Goal: Task Accomplishment & Management: Manage account settings

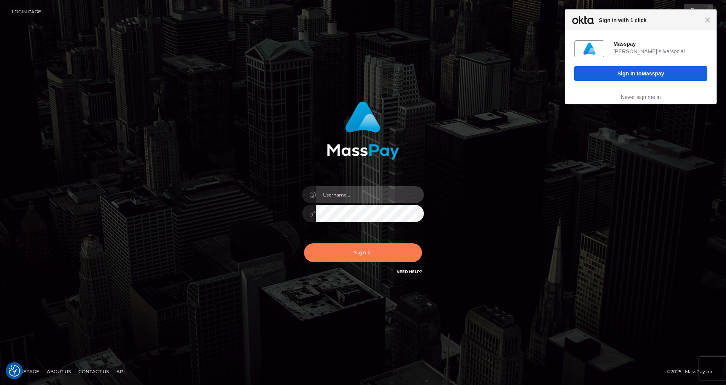
type input "cris.silversocial"
click at [386, 246] on button "Sign in" at bounding box center [363, 252] width 118 height 19
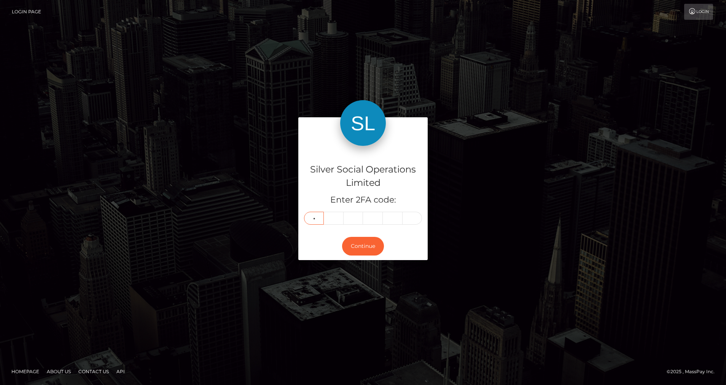
type input "0"
type input "3"
type input "5"
type input "1"
type input "0"
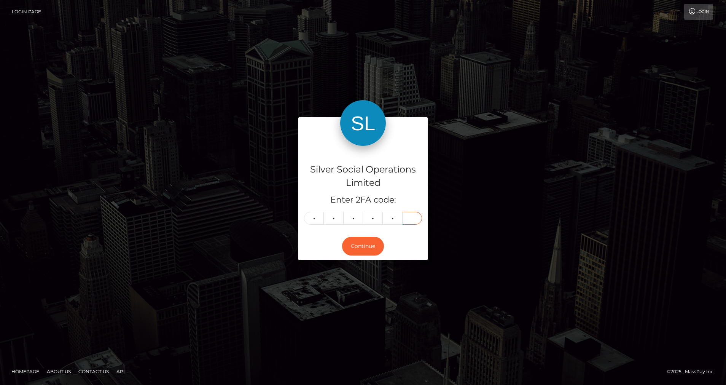
type input "8"
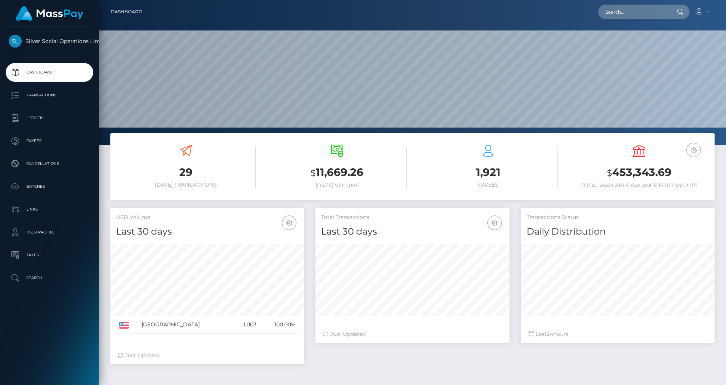
scroll to position [135, 194]
click at [28, 118] on p "Ledger" at bounding box center [49, 117] width 81 height 11
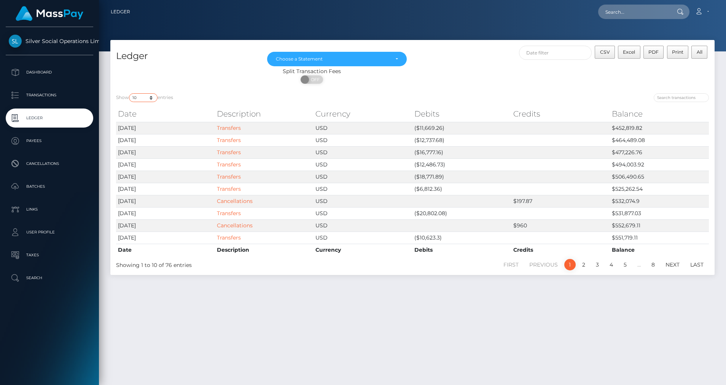
click at [154, 98] on select "10 25 50 100 250" at bounding box center [143, 97] width 29 height 9
select select "50"
click at [130, 93] on select "10 25 50 100 250" at bounding box center [143, 97] width 29 height 9
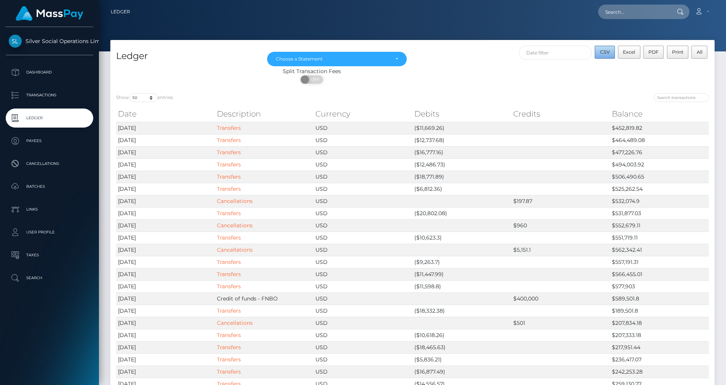
click at [605, 54] on span "CSV" at bounding box center [605, 52] width 10 height 6
click at [371, 59] on div "Choose a Statement" at bounding box center [332, 59] width 113 height 6
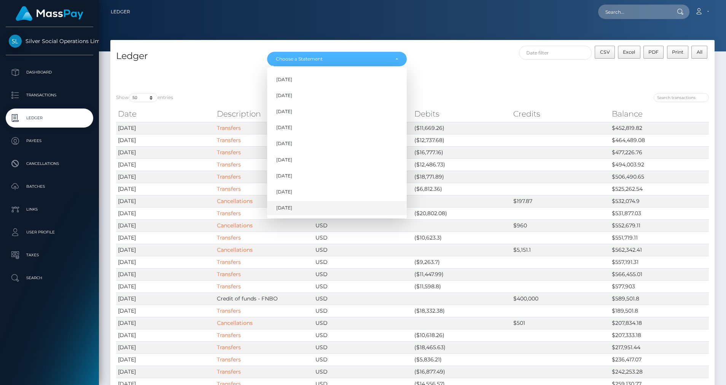
click at [304, 208] on link "Sep 2025" at bounding box center [337, 208] width 140 height 14
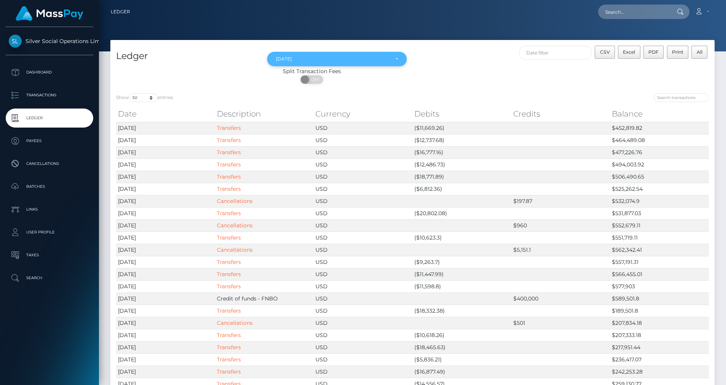
click at [293, 60] on div "Sep 2025" at bounding box center [332, 59] width 113 height 6
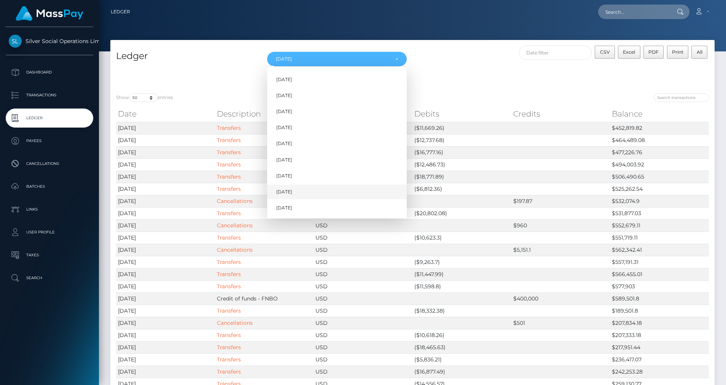
click at [284, 191] on span "Aug 2025" at bounding box center [284, 191] width 16 height 7
select select "Aug 2025"
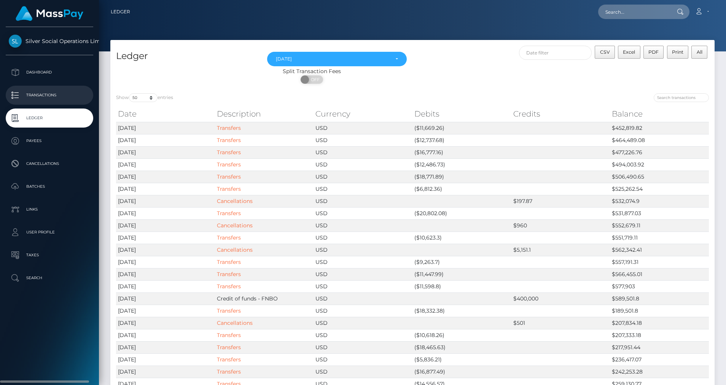
click at [41, 92] on p "Transactions" at bounding box center [49, 94] width 81 height 11
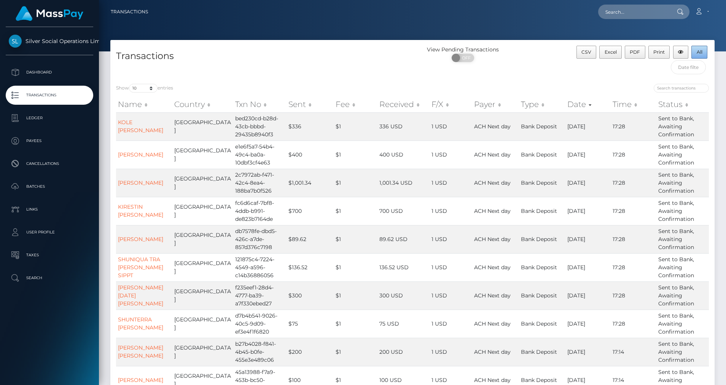
click at [697, 56] on button "All" at bounding box center [700, 52] width 16 height 13
